Goal: Transaction & Acquisition: Purchase product/service

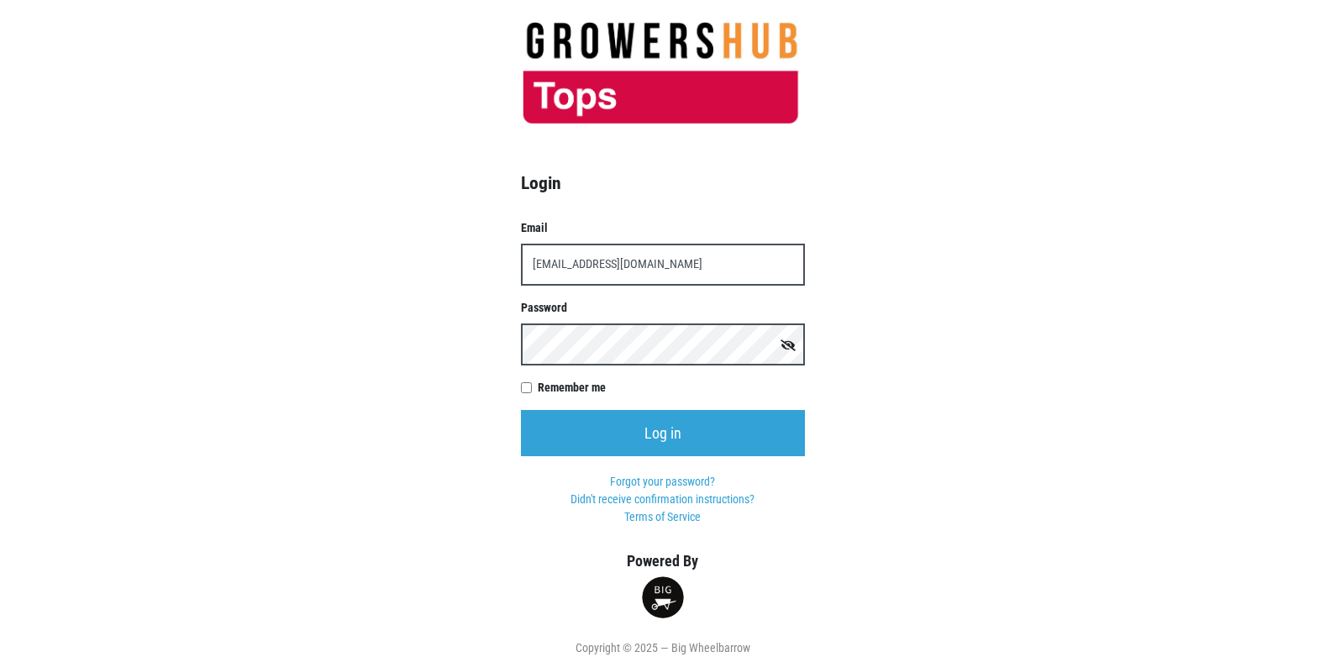
type input "t00358p0@topsmarkets.com"
click at [521, 410] on input "Log in" at bounding box center [663, 433] width 284 height 46
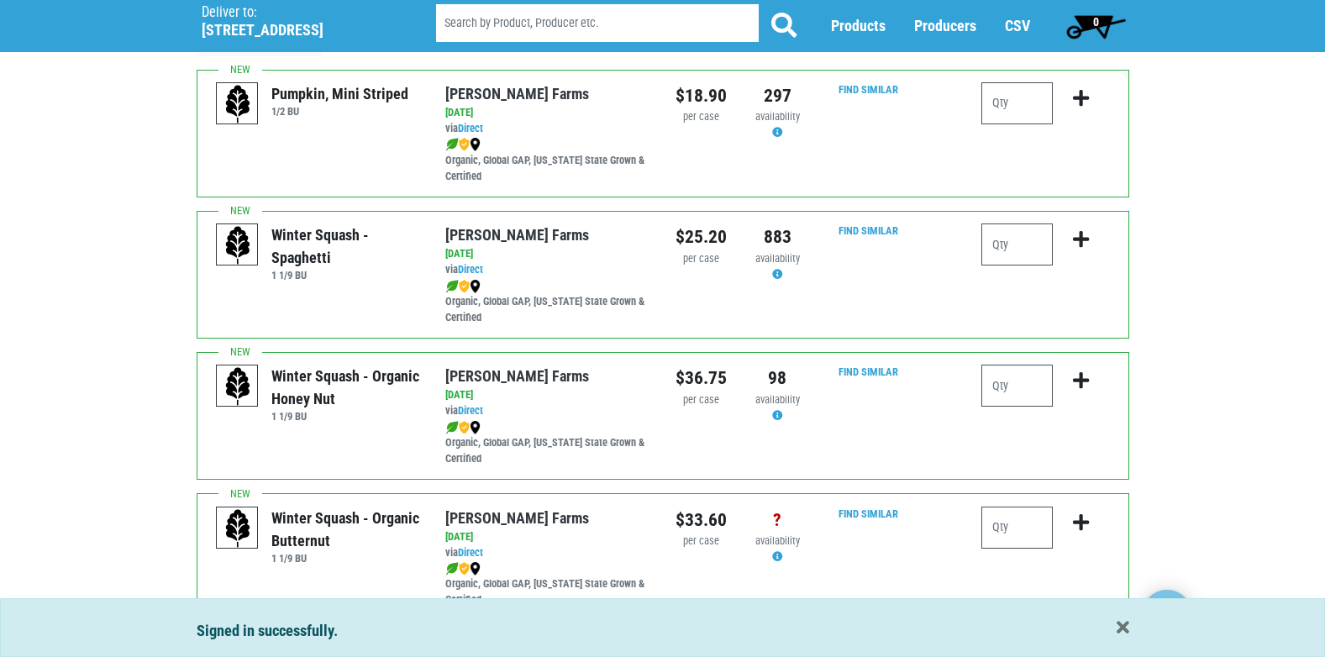
scroll to position [168, 0]
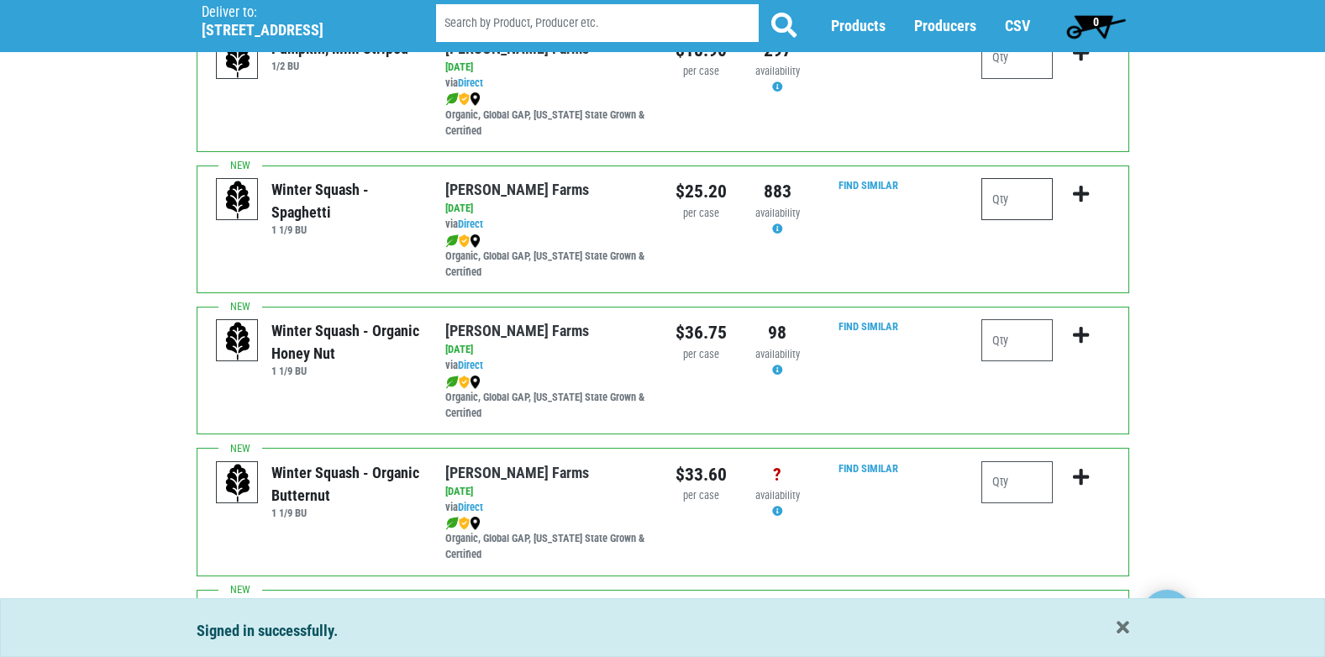
click at [1021, 192] on input "number" at bounding box center [1016, 199] width 71 height 42
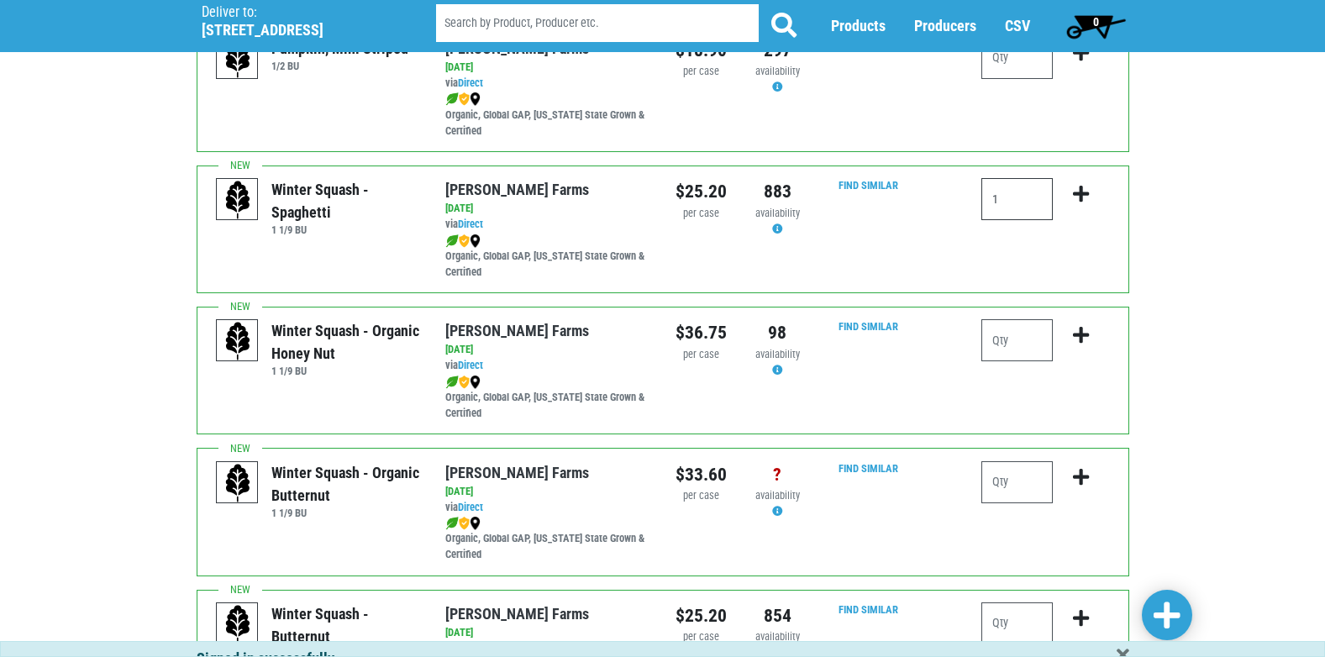
type input "1"
click at [1077, 187] on icon "submit" at bounding box center [1081, 194] width 16 height 18
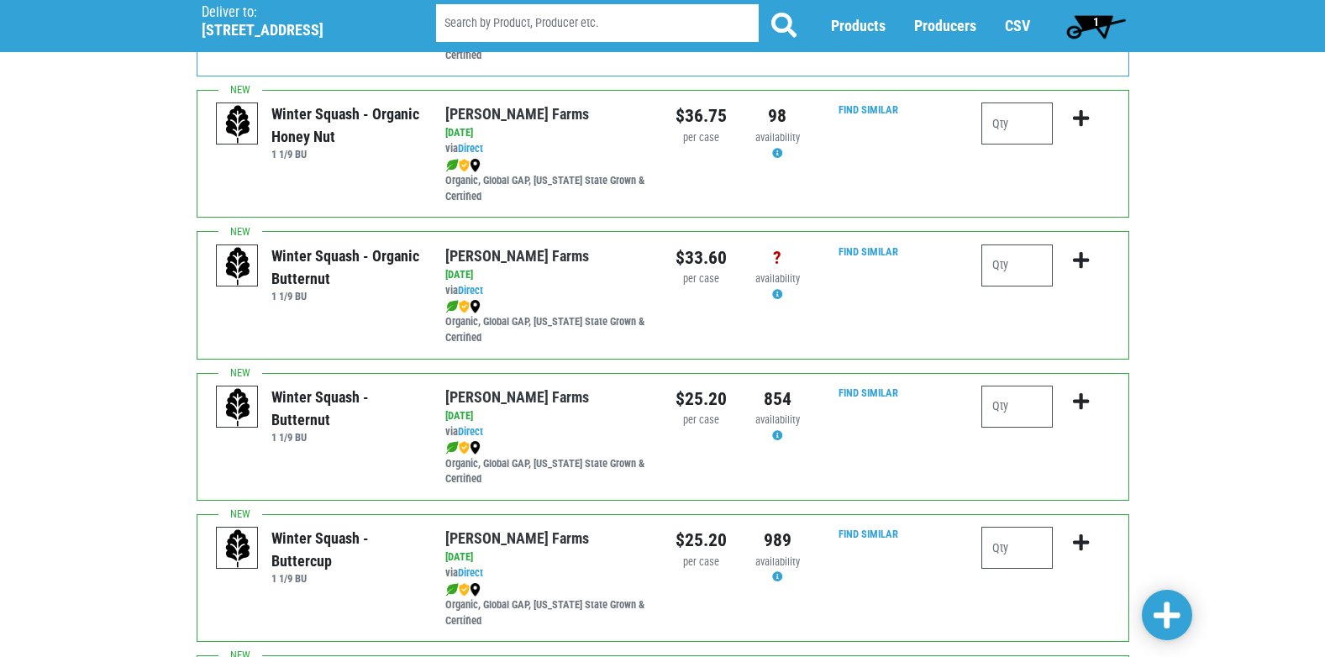
scroll to position [420, 0]
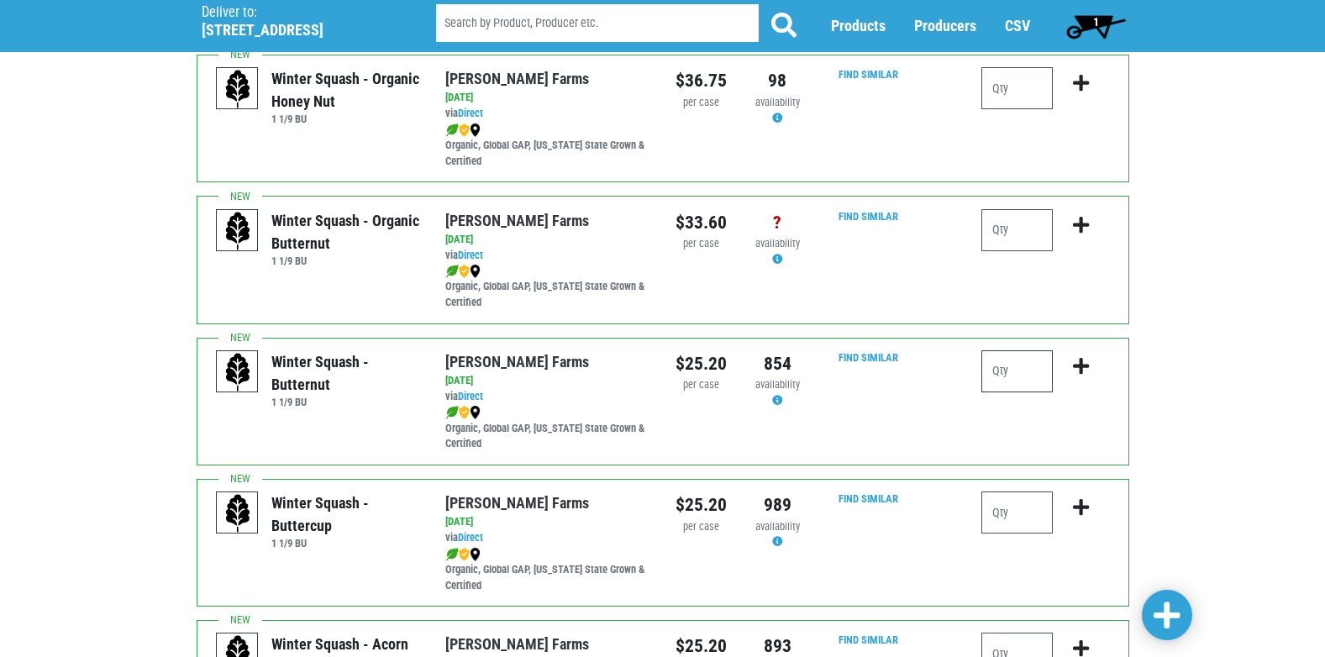
click at [1041, 381] on input "number" at bounding box center [1016, 371] width 71 height 42
type input "1"
click at [1076, 365] on icon "submit" at bounding box center [1081, 366] width 16 height 18
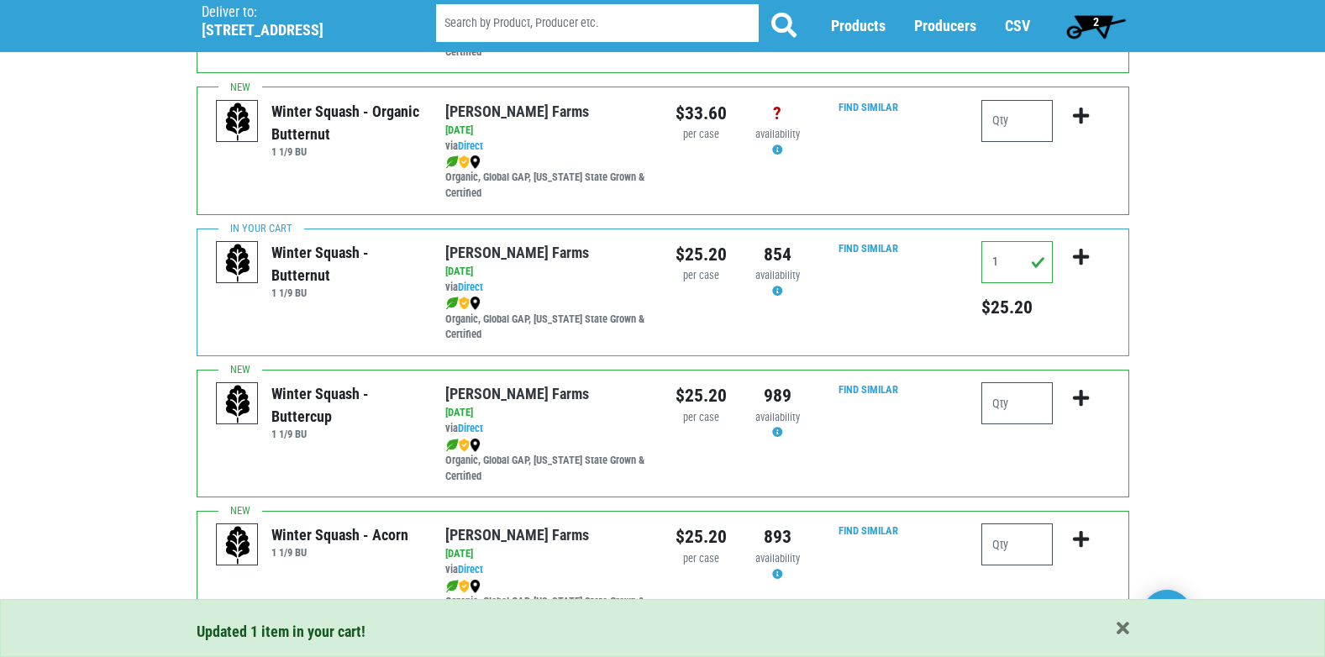
scroll to position [672, 0]
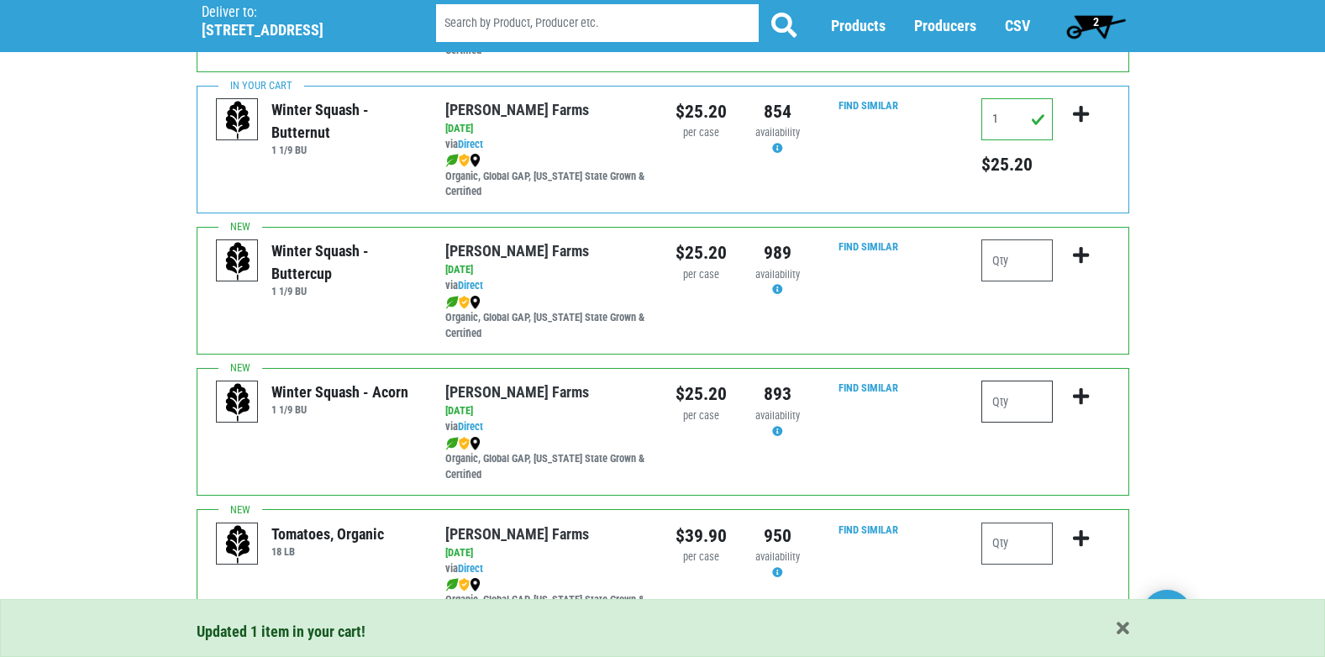
click at [1019, 407] on input "number" at bounding box center [1016, 402] width 71 height 42
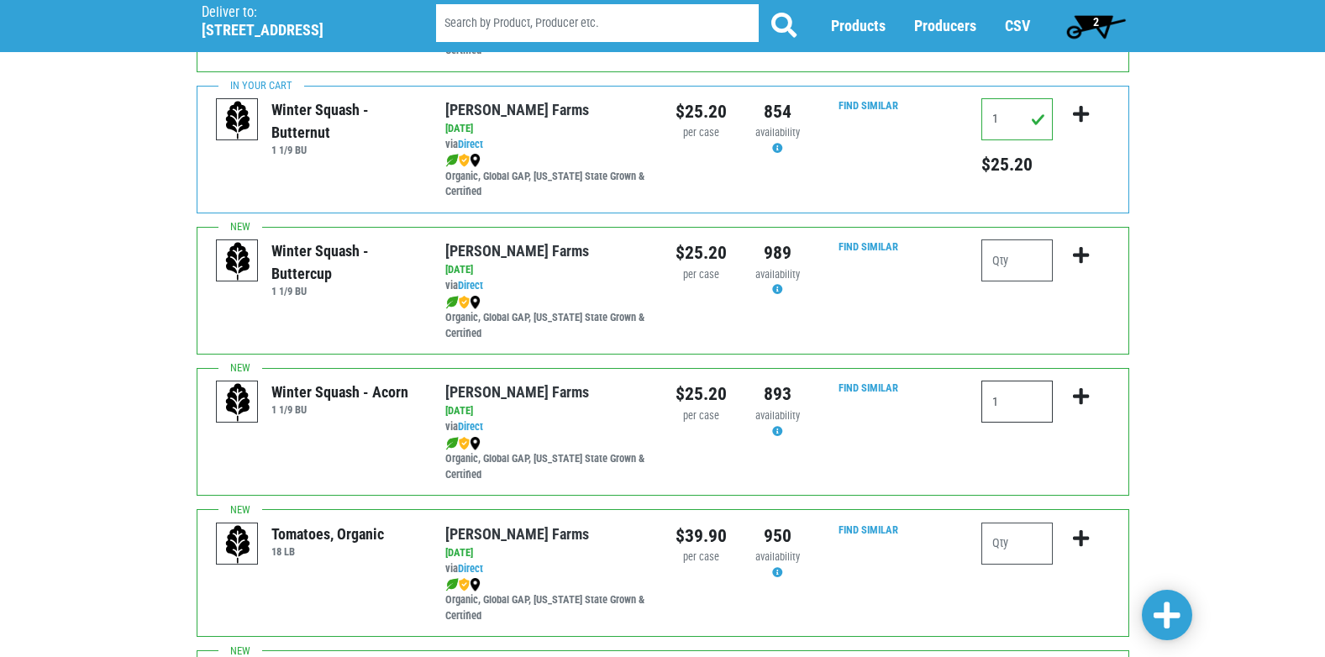
type input "1"
click at [1080, 397] on icon "submit" at bounding box center [1081, 396] width 16 height 18
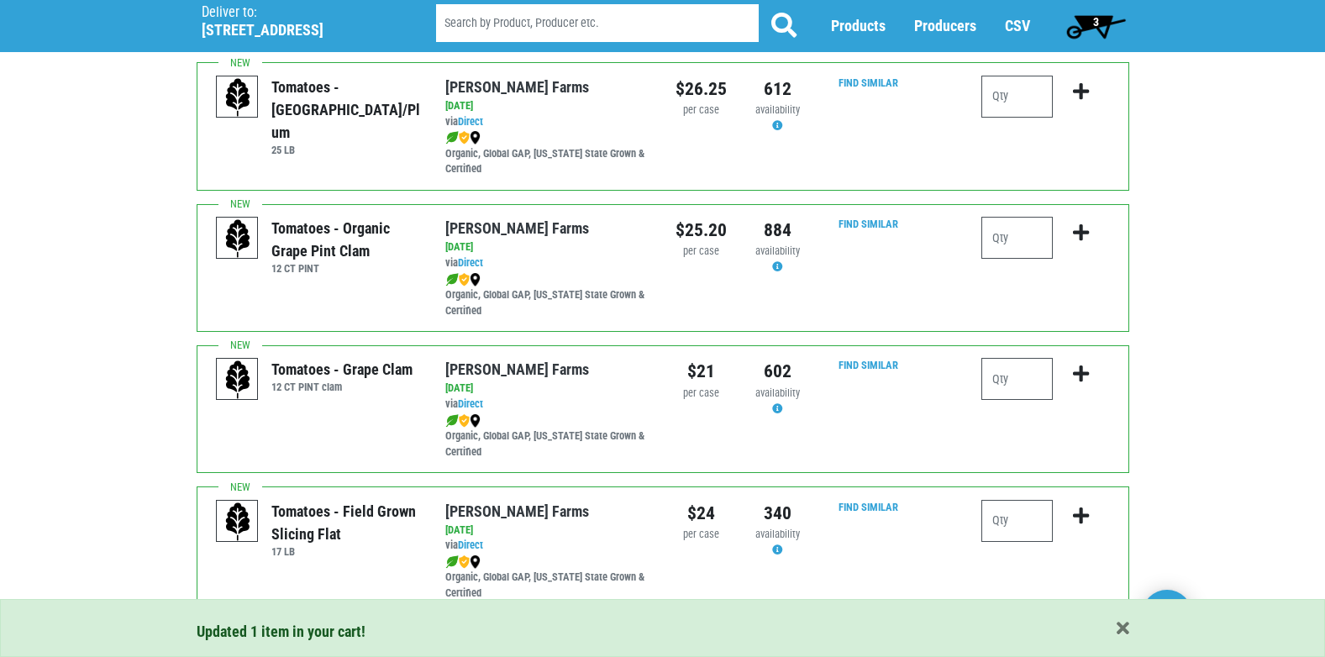
scroll to position [1344, 0]
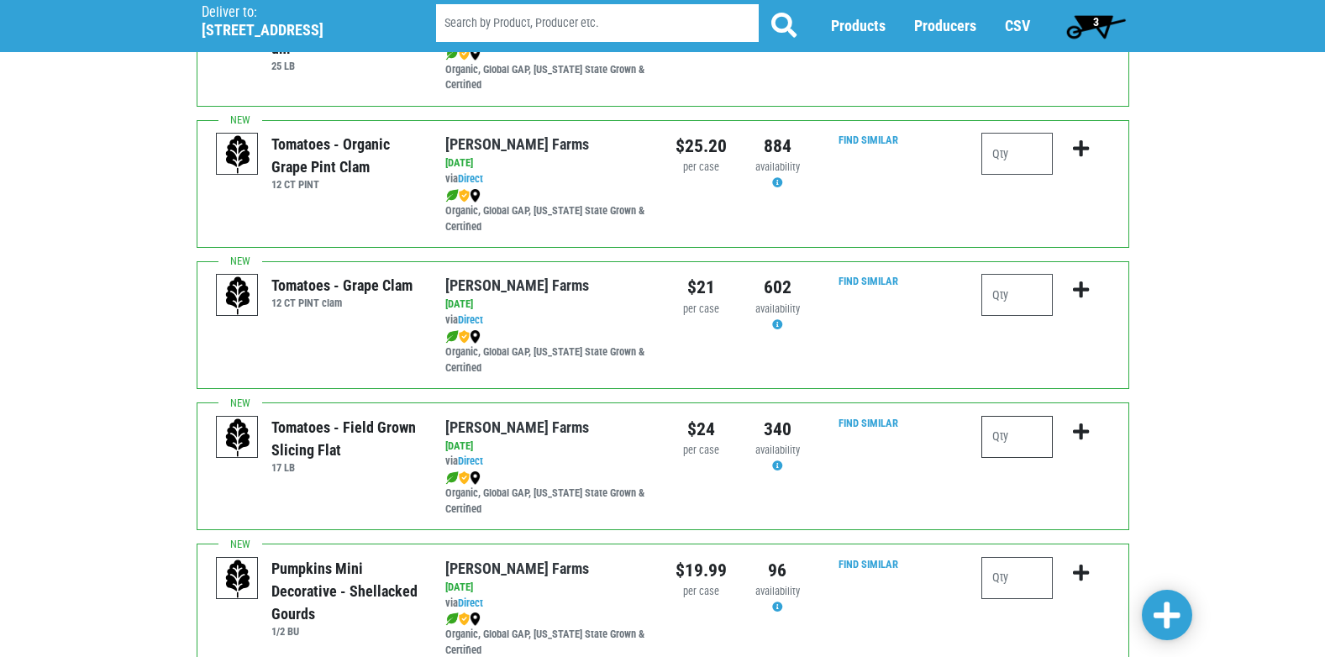
click at [1044, 438] on input "number" at bounding box center [1016, 437] width 71 height 42
type input "1"
click at [1081, 433] on icon "submit" at bounding box center [1081, 432] width 16 height 18
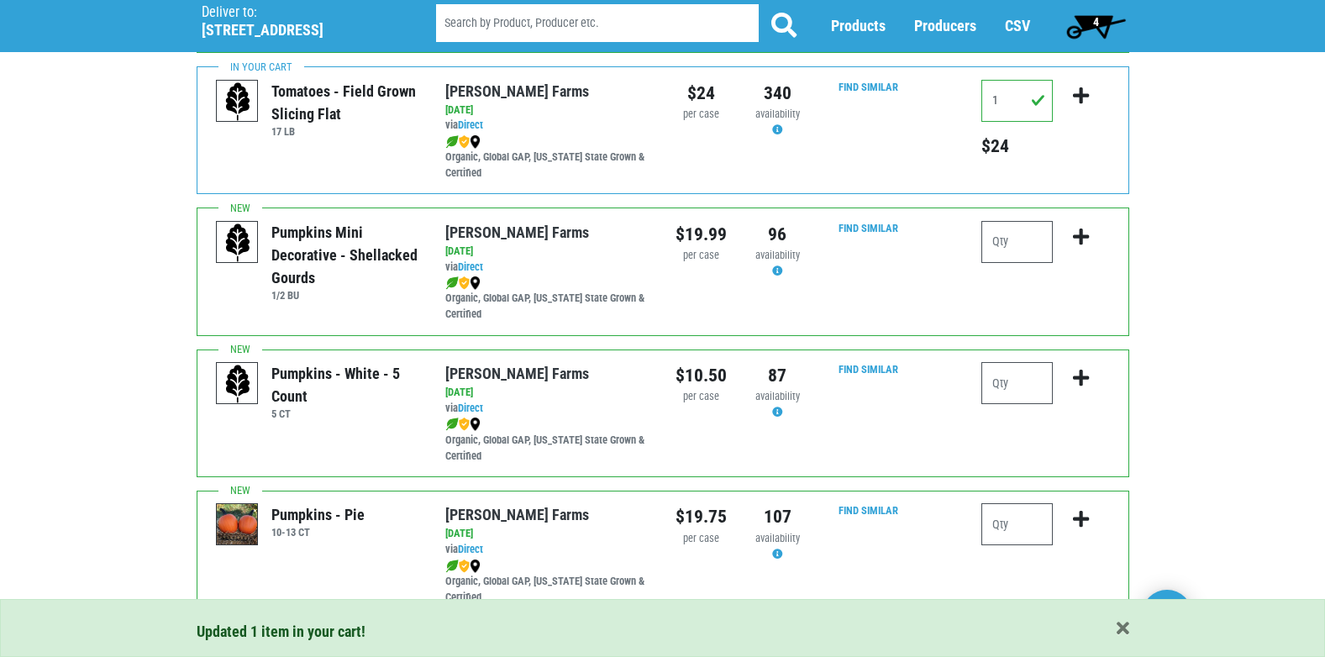
scroll to position [1764, 0]
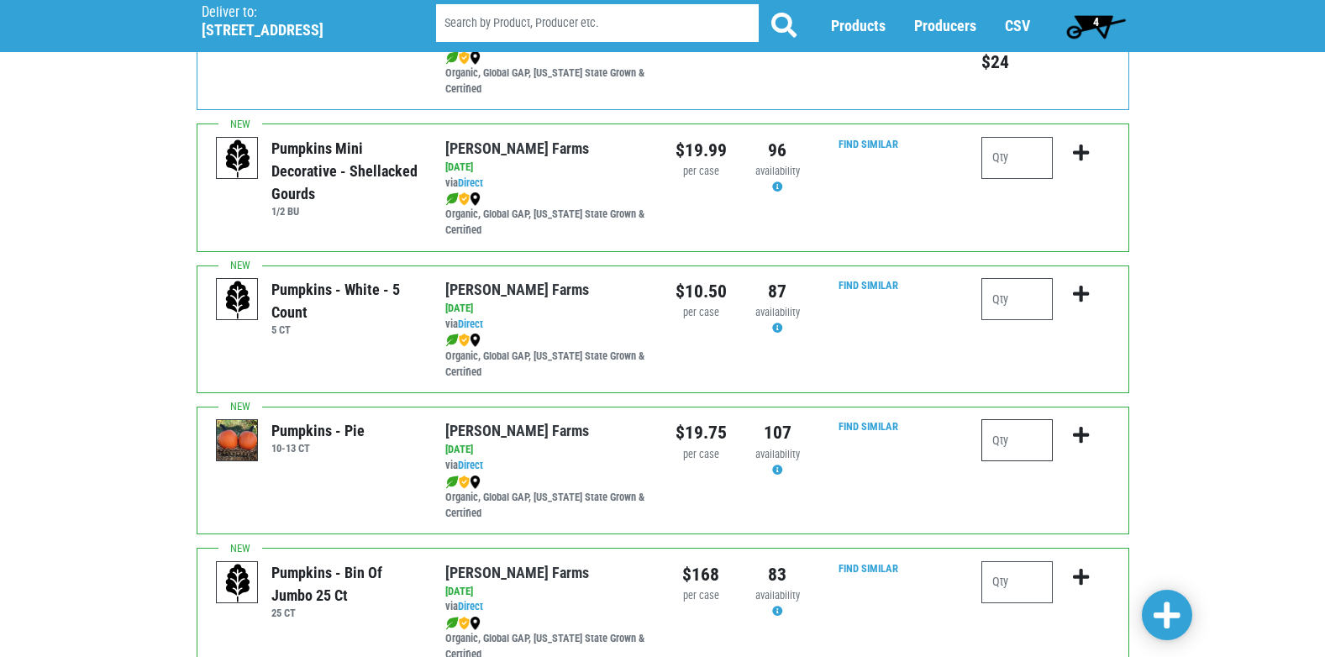
click at [1037, 444] on input "number" at bounding box center [1016, 440] width 71 height 42
type input "2"
click at [1079, 435] on icon "submit" at bounding box center [1081, 435] width 16 height 18
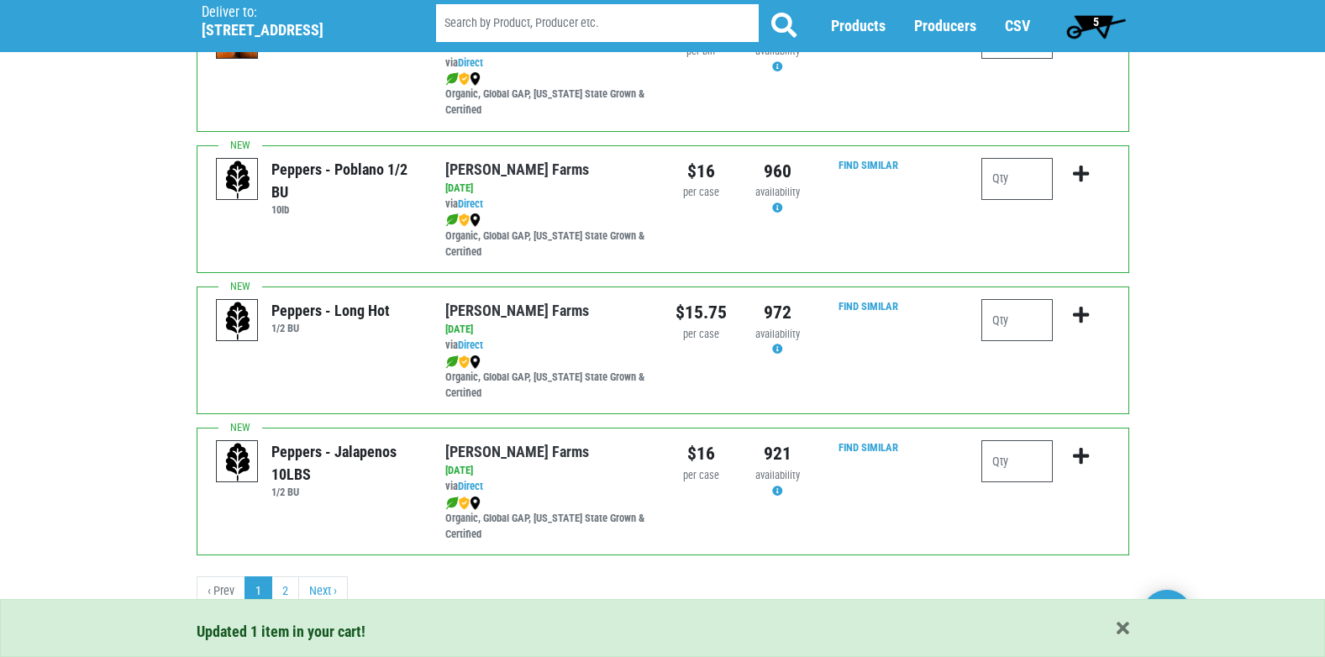
scroll to position [2454, 0]
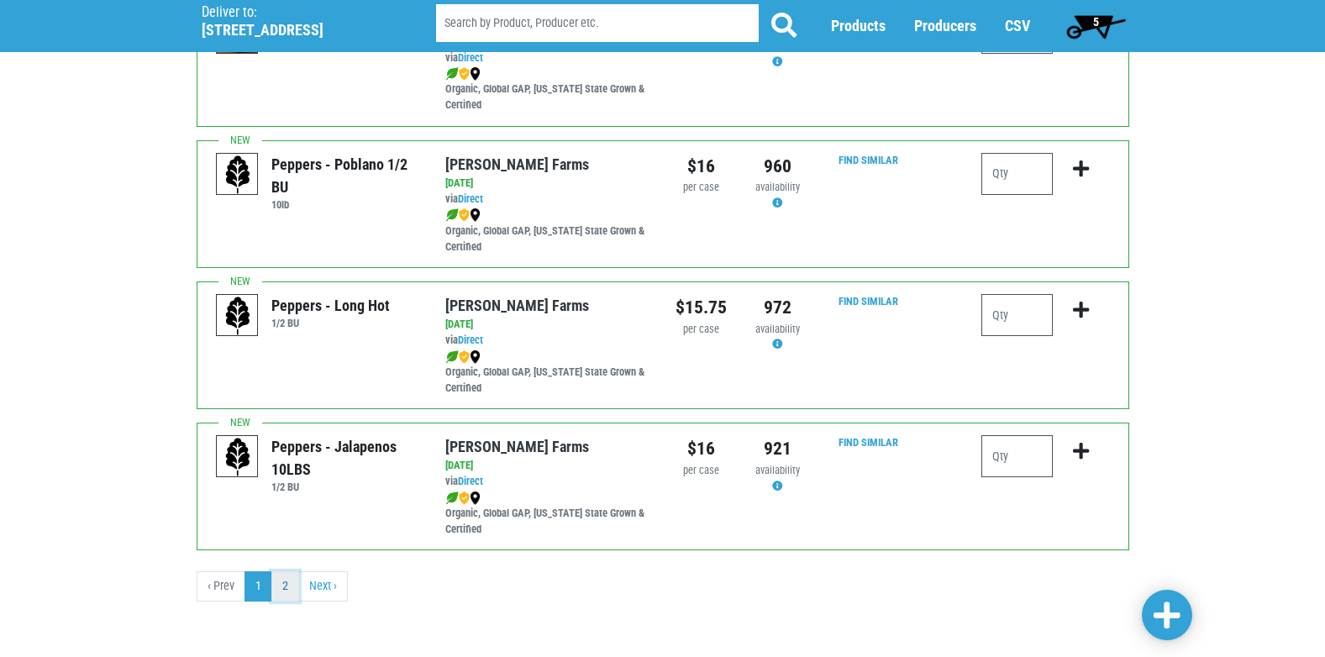
click at [285, 586] on link "2" at bounding box center [285, 586] width 28 height 30
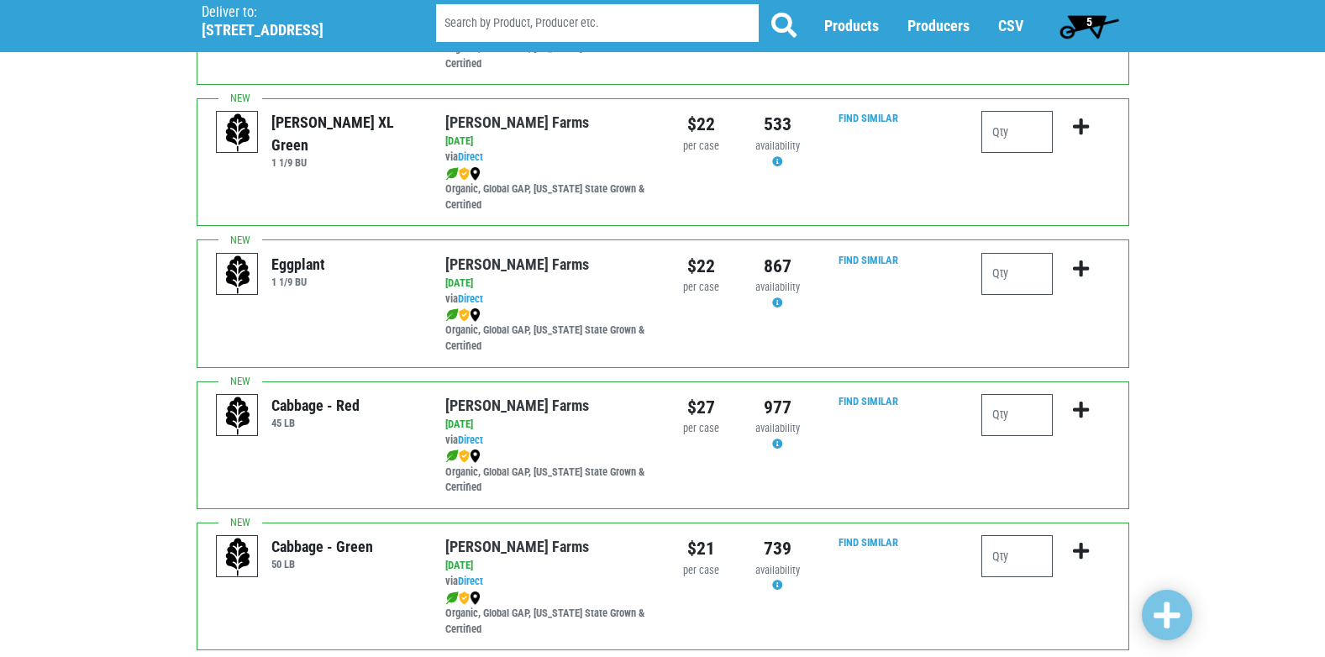
scroll to position [420, 0]
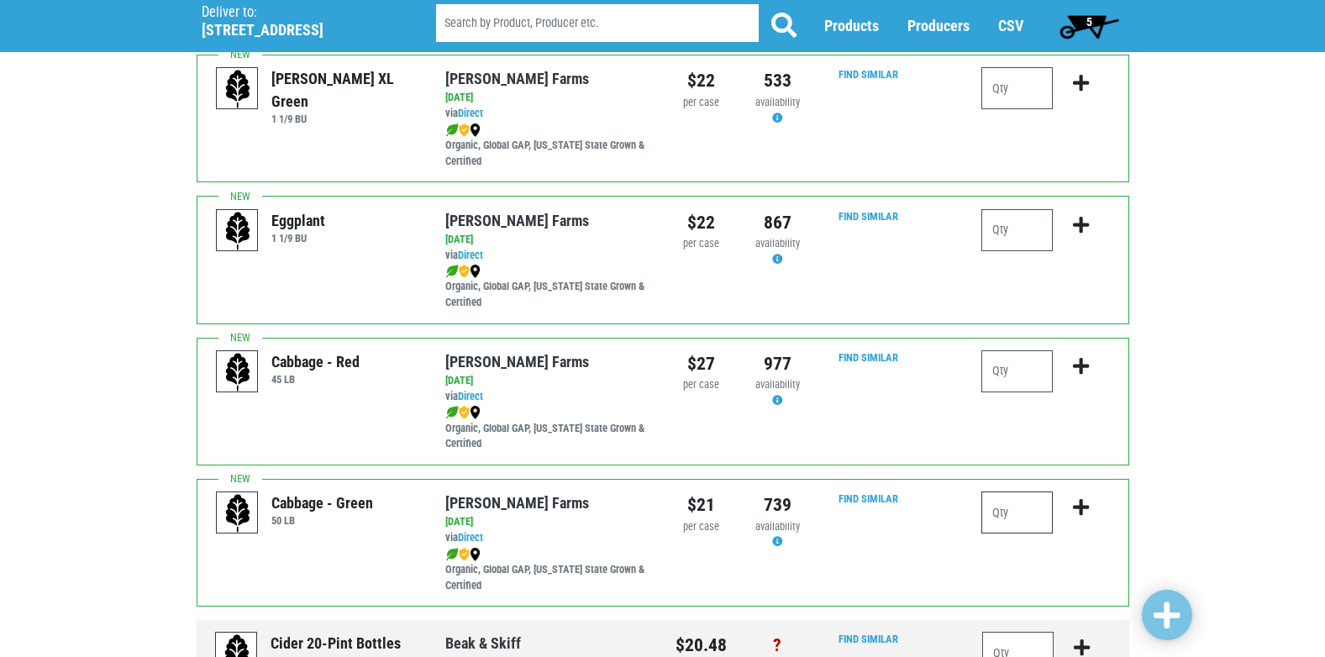
click at [1022, 517] on input "number" at bounding box center [1016, 512] width 71 height 42
type input "1"
click at [1079, 503] on icon "submit" at bounding box center [1081, 507] width 16 height 18
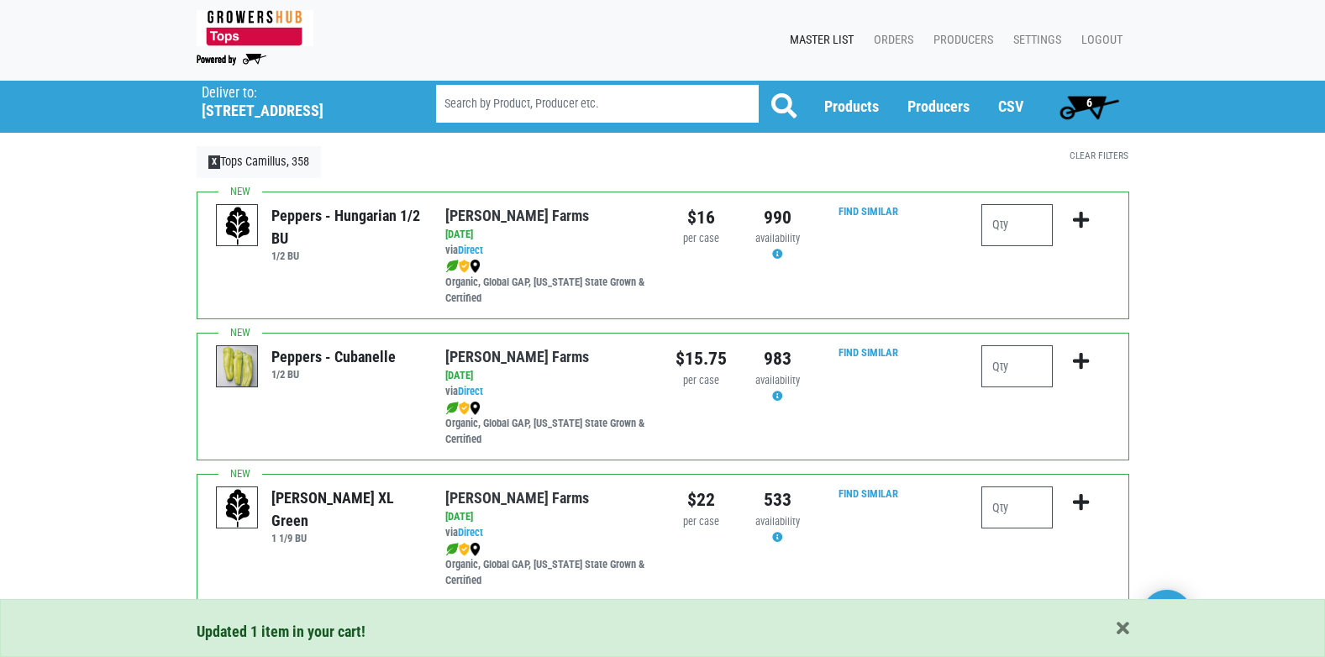
scroll to position [0, 0]
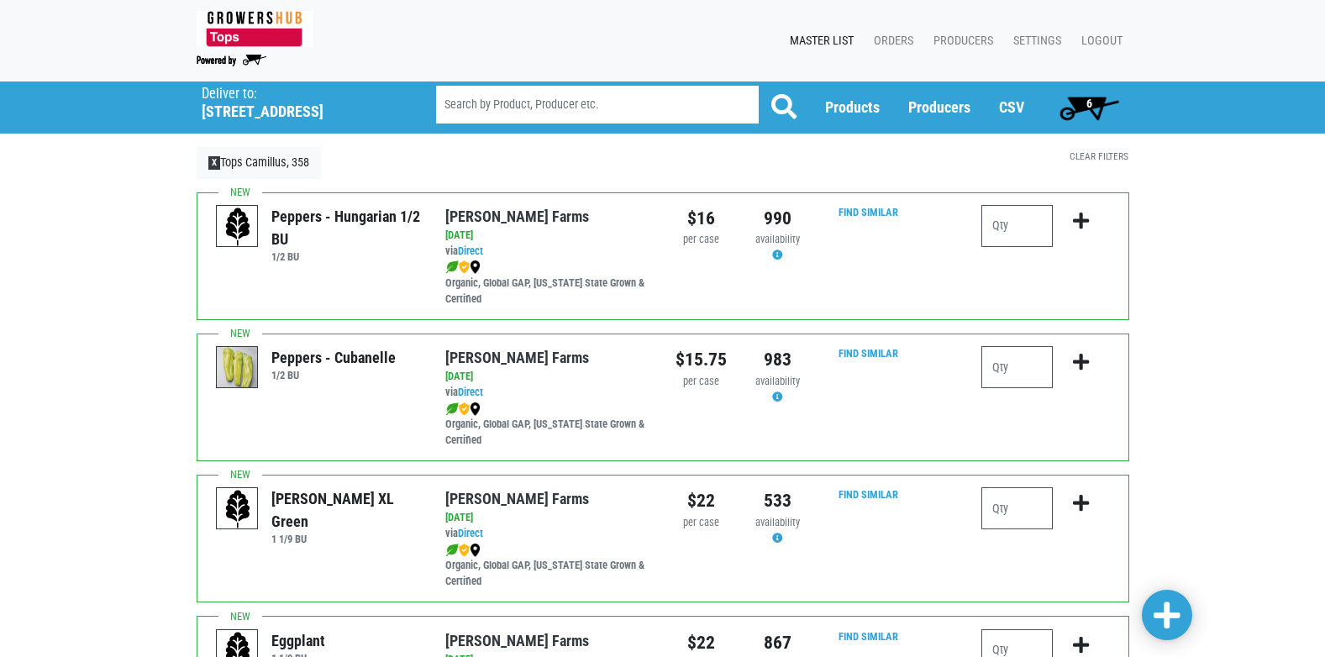
click at [1089, 103] on span "6" at bounding box center [1089, 103] width 6 height 13
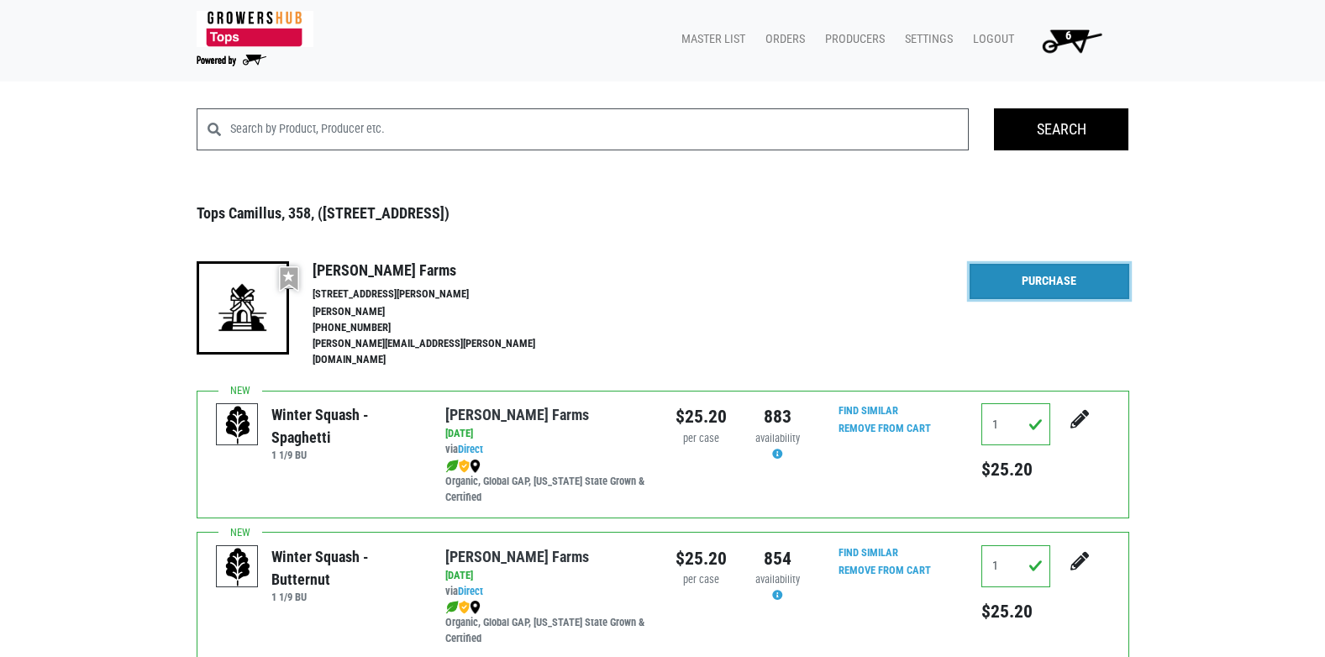
click at [1043, 282] on link "Purchase" at bounding box center [1049, 281] width 160 height 35
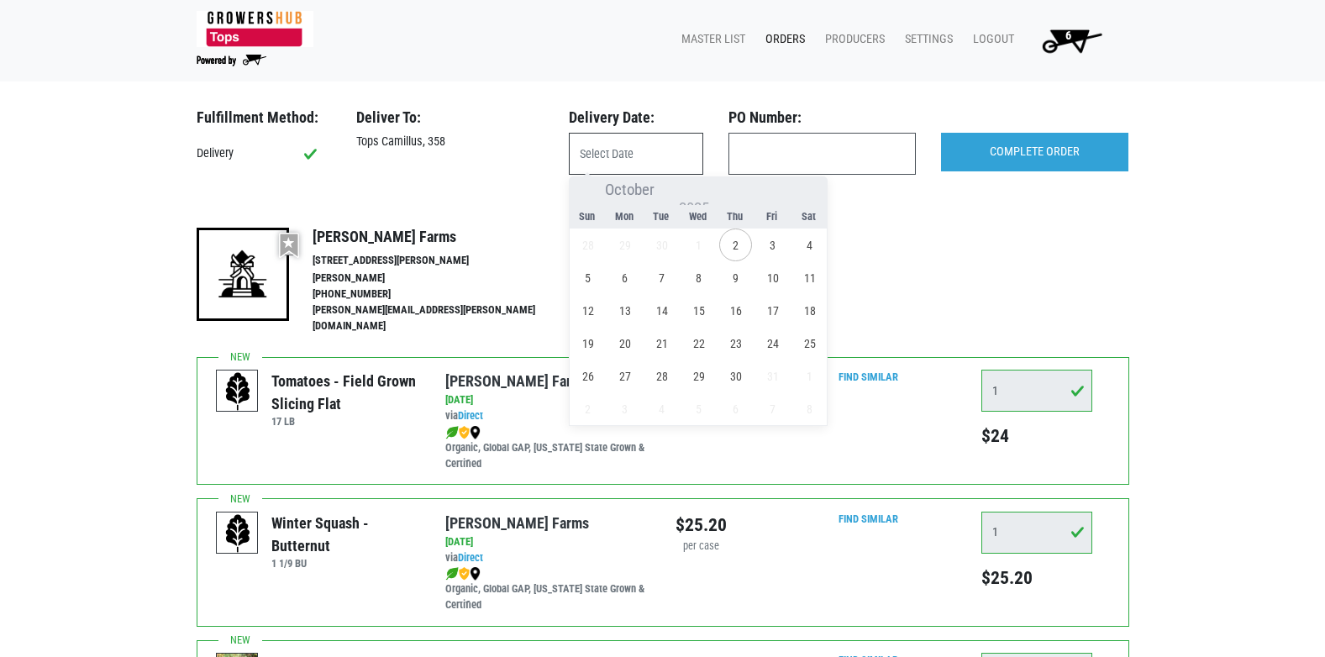
click at [603, 154] on input "text" at bounding box center [636, 154] width 134 height 42
click at [770, 246] on span "3" at bounding box center [772, 244] width 33 height 33
type input "[DATE]"
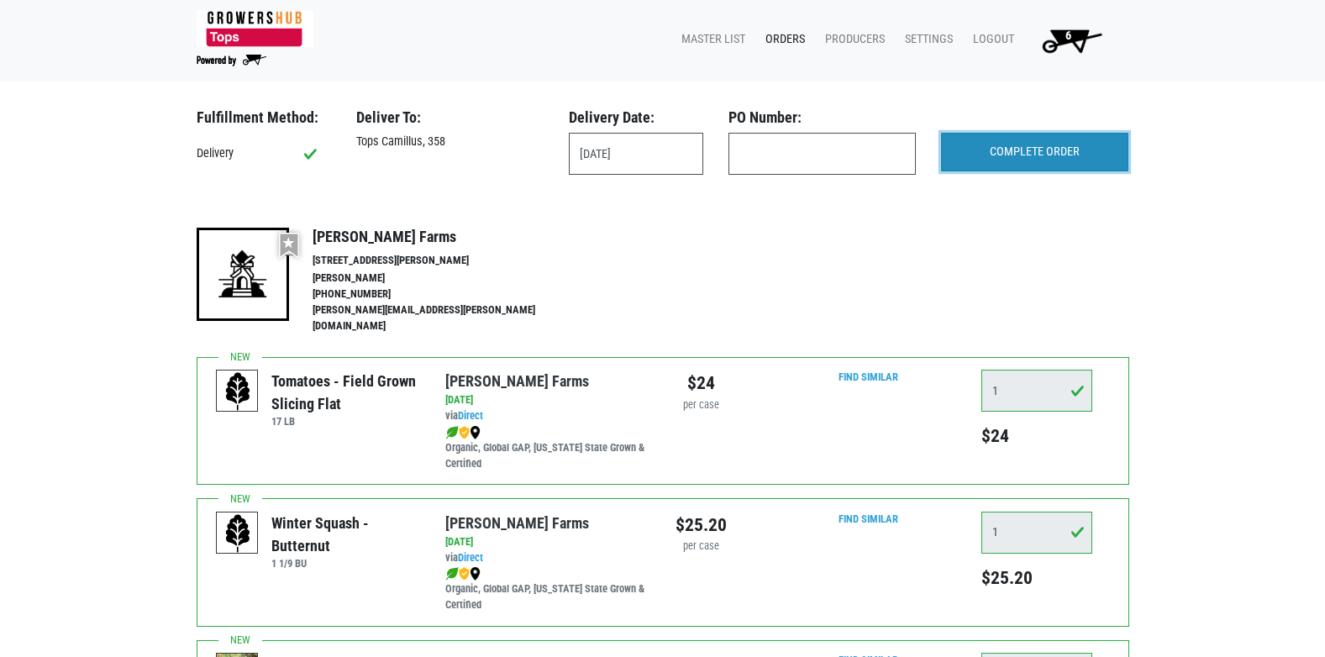
click at [1036, 155] on input "COMPLETE ORDER" at bounding box center [1034, 152] width 187 height 39
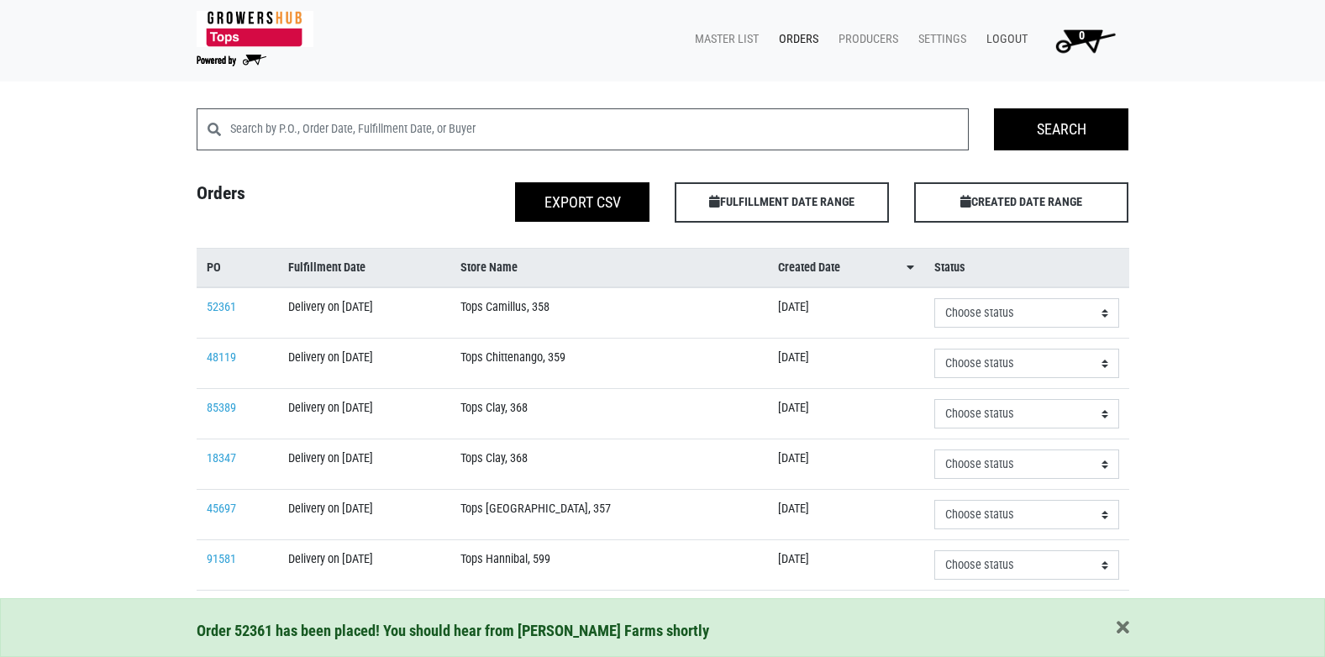
click at [1002, 36] on link "Logout" at bounding box center [1003, 40] width 61 height 32
